Goal: Task Accomplishment & Management: Use online tool/utility

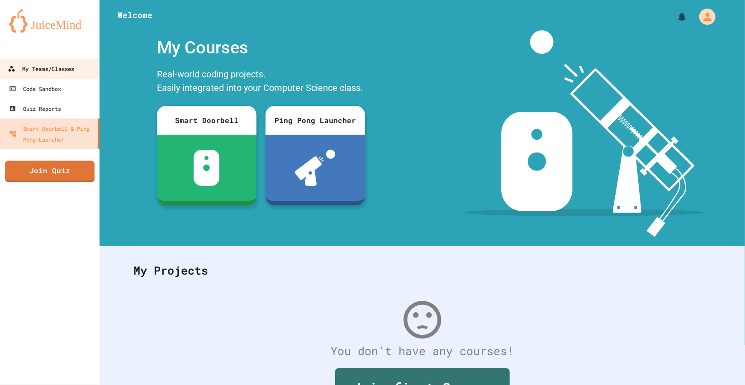
click at [62, 60] on link "My Teams/Classes" at bounding box center [50, 68] width 103 height 20
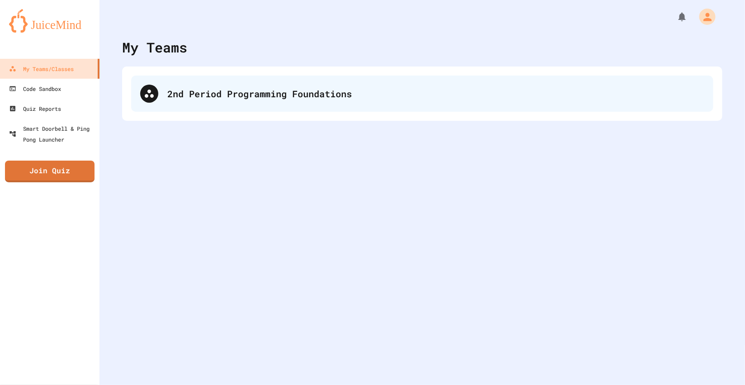
click at [150, 76] on div "2nd Period Programming Foundations" at bounding box center [422, 94] width 582 height 36
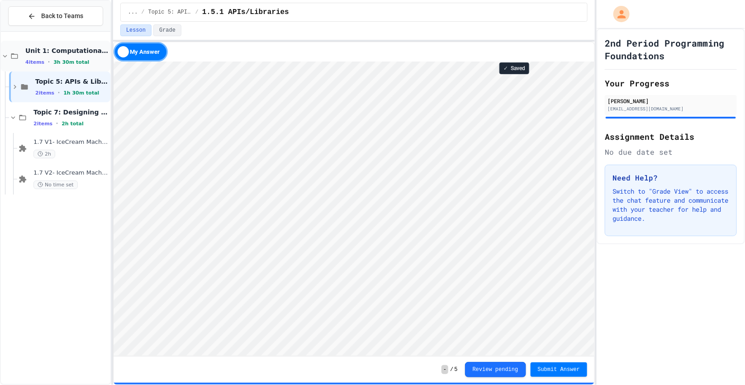
scroll to position [0, 0]
click at [50, 166] on div "1.7 V2- IceCream Machine Project No time set" at bounding box center [63, 179] width 93 height 31
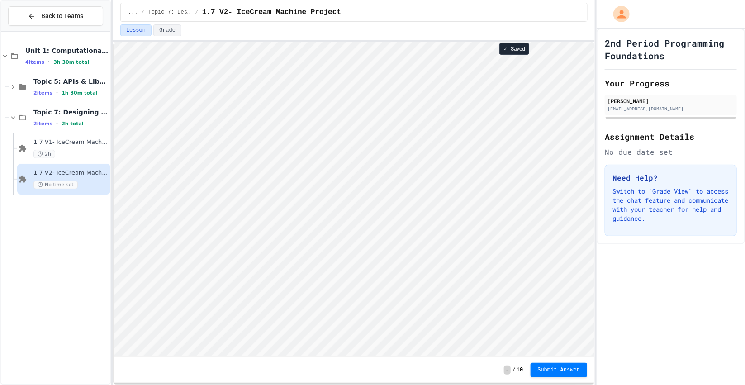
scroll to position [0, 0]
type textarea "*****"
click at [71, 140] on span "1.7 V1- IceCream Machine Project" at bounding box center [70, 142] width 75 height 8
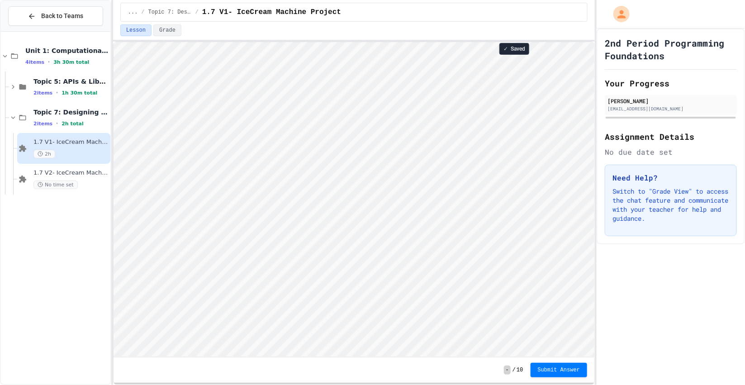
scroll to position [0, 0]
click at [113, 42] on html "Loading project... ! Error Loading Project There was an error loading the proje…" at bounding box center [353, 42] width 481 height 0
click at [543, 370] on span "Submit Answer" at bounding box center [559, 369] width 43 height 7
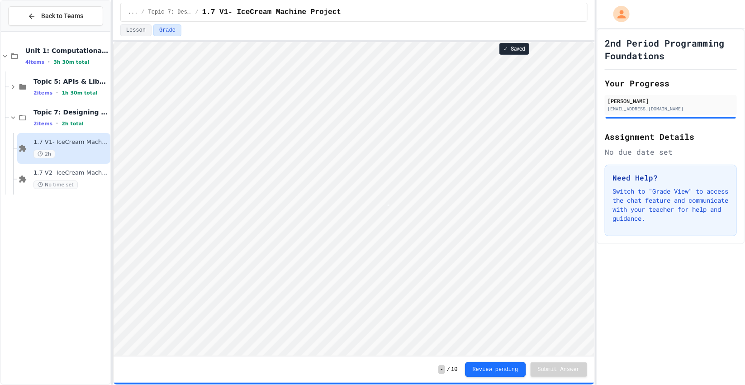
scroll to position [0, 6]
type textarea "*"
type textarea "*******"
type textarea "*"
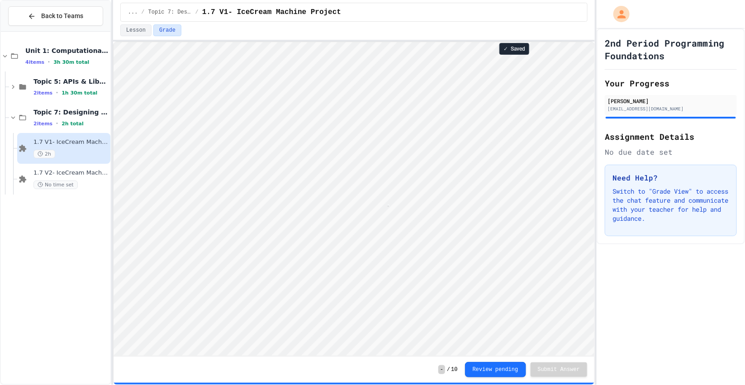
type textarea "*******"
type textarea "*"
